Goal: Task Accomplishment & Management: Use online tool/utility

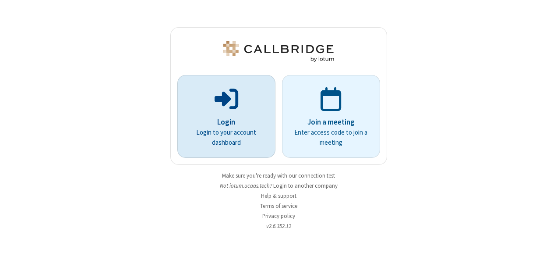
click at [255, 122] on p "Login" at bounding box center [227, 121] width 74 height 11
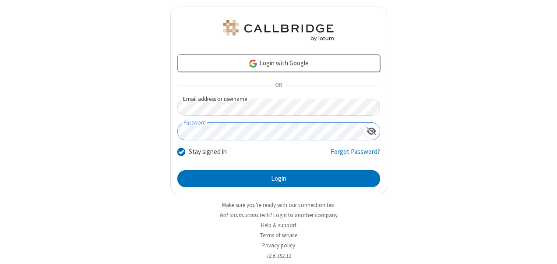
click at [177, 170] on button "Login" at bounding box center [278, 179] width 203 height 18
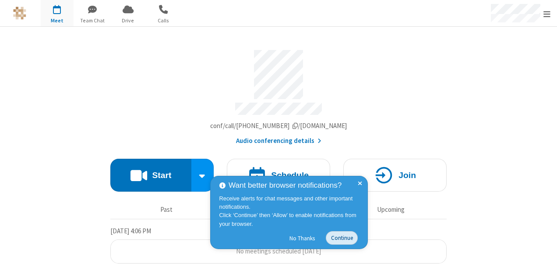
click at [332, 241] on button "Continue" at bounding box center [342, 238] width 32 height 14
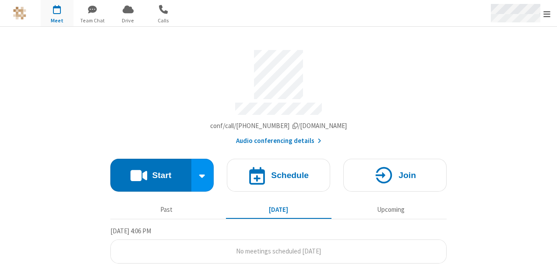
click at [549, 5] on div "Open menu" at bounding box center [520, 13] width 74 height 26
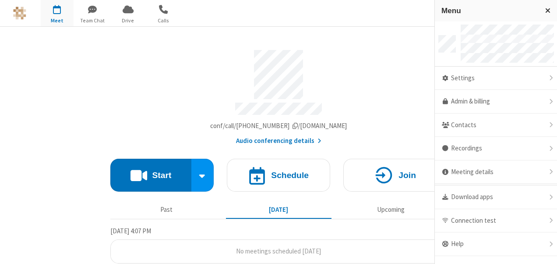
click at [390, 61] on div "Account details" at bounding box center [278, 74] width 336 height 49
click at [412, 74] on div "Account details" at bounding box center [278, 74] width 336 height 49
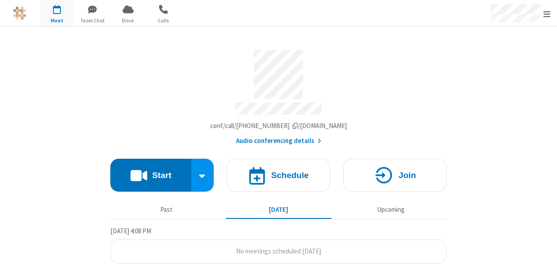
scroll to position [2, 0]
